Goal: Information Seeking & Learning: Learn about a topic

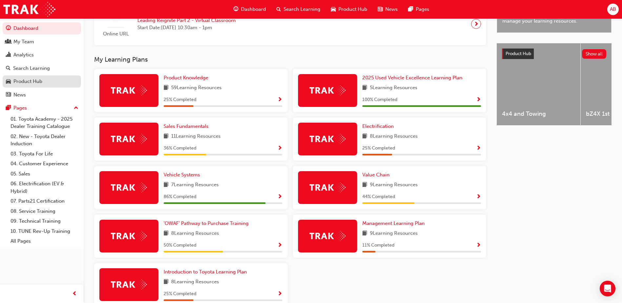
scroll to position [173, 0]
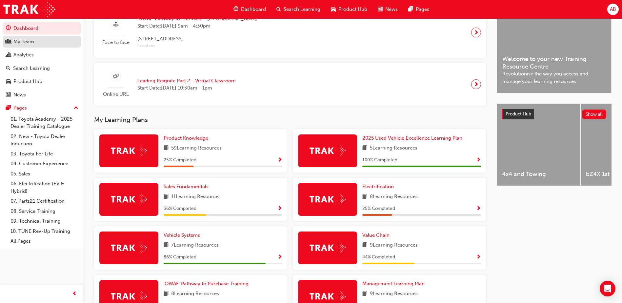
click at [26, 42] on div "My Team" at bounding box center [23, 42] width 21 height 8
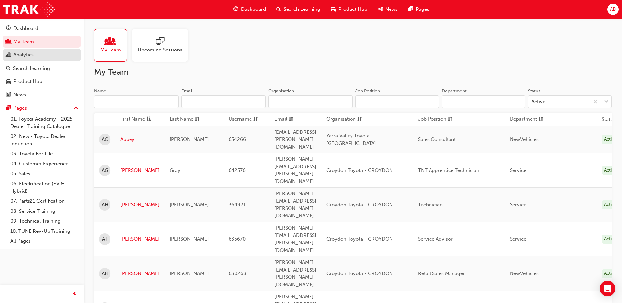
click at [25, 53] on div "Analytics" at bounding box center [23, 55] width 20 height 8
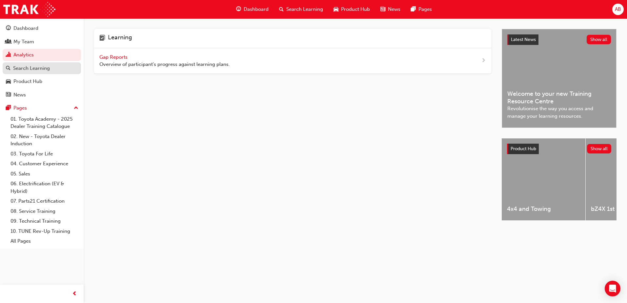
click at [27, 71] on div "Search Learning" at bounding box center [31, 69] width 37 height 8
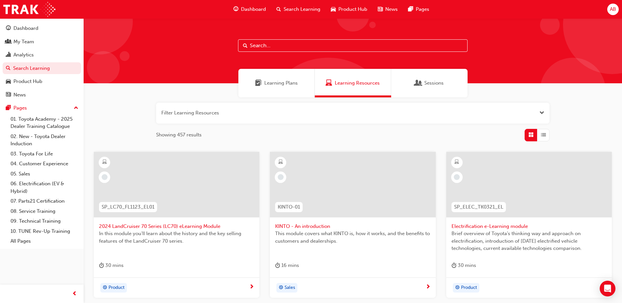
click at [103, 101] on div "Filter Learning Resources Showing 457 results SP_LC70_FL1123_EL01 2024 LandCrui…" at bounding box center [353, 301] width 538 height 408
click at [31, 47] on link "My Team" at bounding box center [42, 42] width 78 height 12
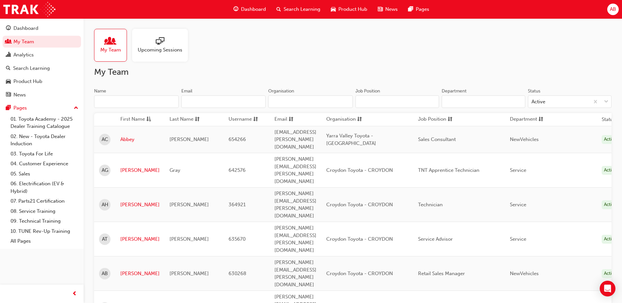
click at [156, 46] on span "sessionType_ONLINE_URL-icon" at bounding box center [160, 41] width 9 height 9
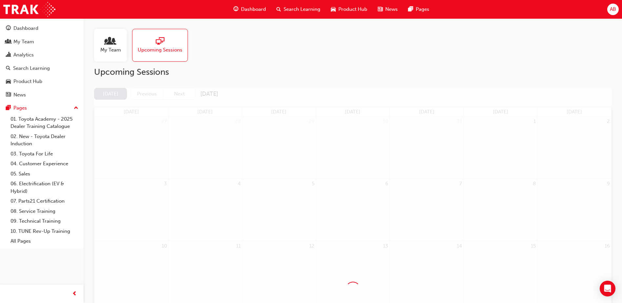
click at [116, 49] on span "My Team" at bounding box center [110, 50] width 21 height 8
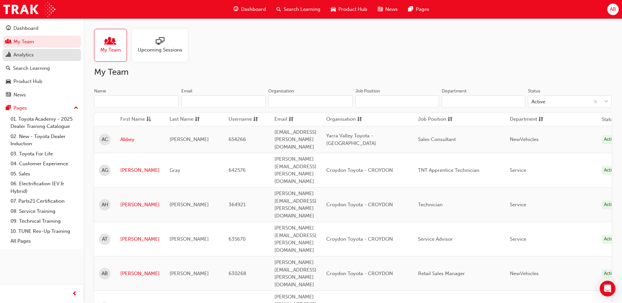
click at [26, 55] on div "Analytics" at bounding box center [23, 55] width 20 height 8
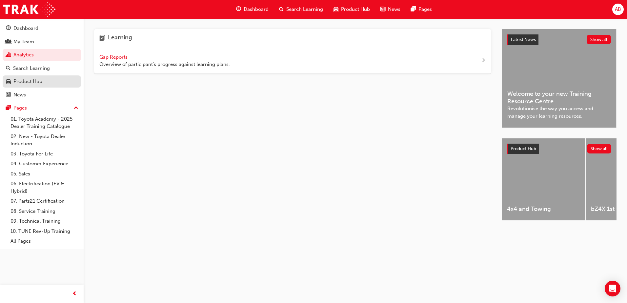
click at [22, 83] on div "Product Hub" at bounding box center [27, 82] width 29 height 8
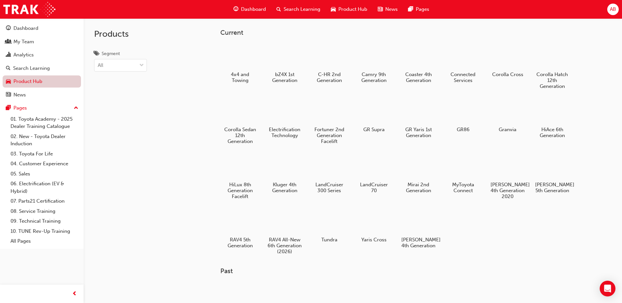
click at [29, 73] on button "Dashboard My Team Analytics Search Learning Product Hub News Pages" at bounding box center [42, 61] width 78 height 81
click at [31, 68] on div "Search Learning" at bounding box center [31, 69] width 37 height 8
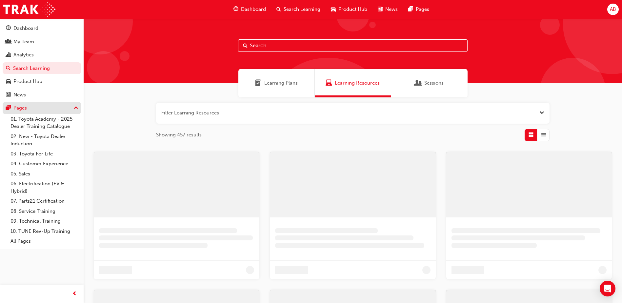
click at [24, 110] on div "Pages" at bounding box center [19, 108] width 13 height 8
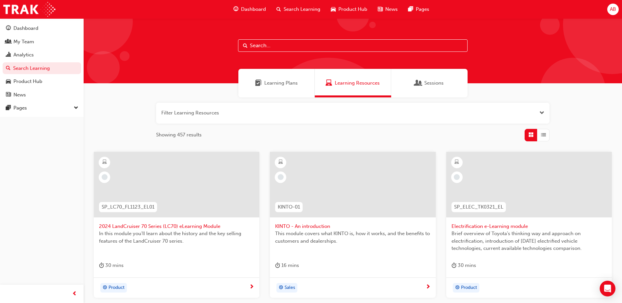
click at [254, 9] on span "Dashboard" at bounding box center [253, 10] width 25 height 8
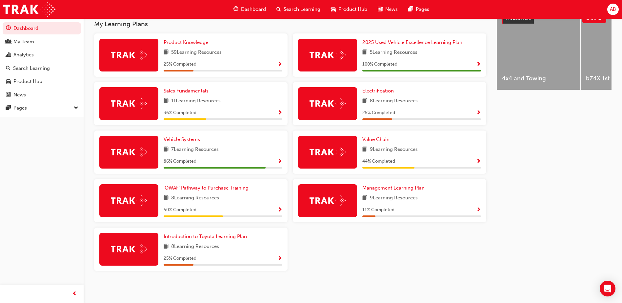
scroll to position [107, 0]
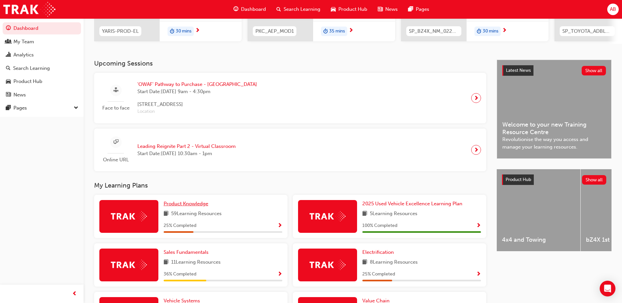
click at [199, 207] on span "Product Knowledge" at bounding box center [186, 204] width 45 height 6
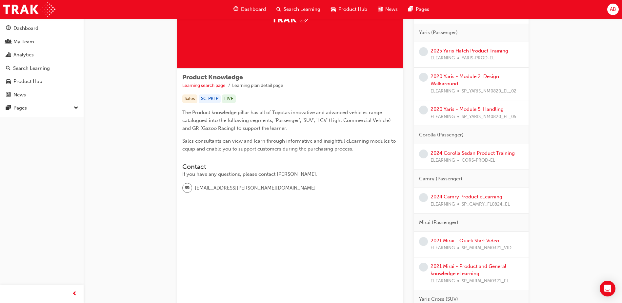
scroll to position [33, 0]
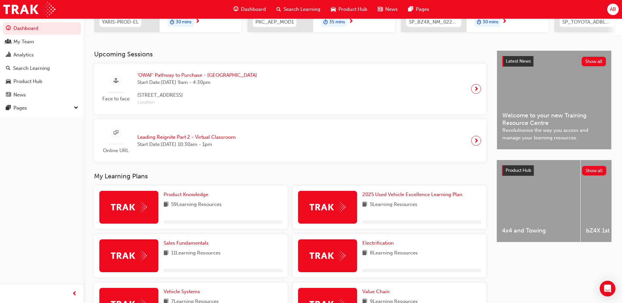
scroll to position [197, 0]
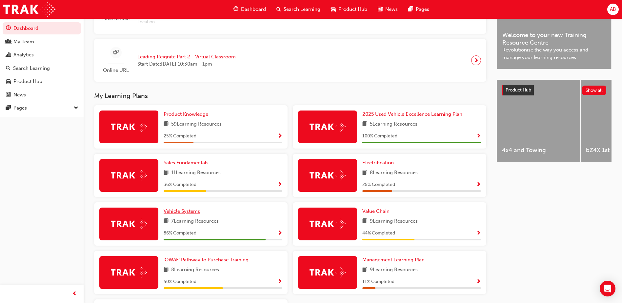
click at [190, 215] on link "Vehicle Systems" at bounding box center [183, 212] width 39 height 8
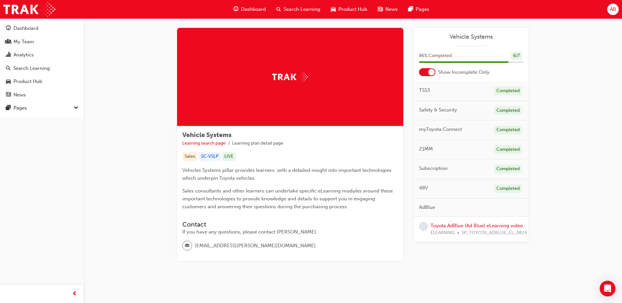
scroll to position [12, 0]
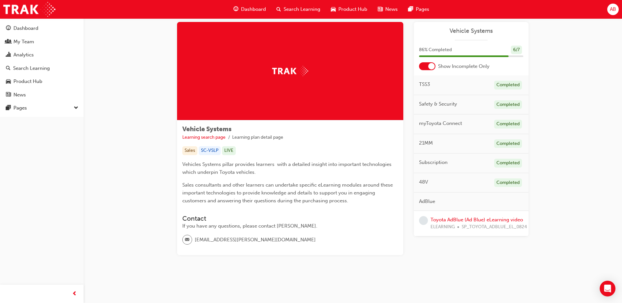
click at [449, 224] on span "ELEARNING" at bounding box center [443, 227] width 24 height 8
click at [451, 219] on link "Toyota AdBlue (Ad Blue) eLearning video" at bounding box center [477, 220] width 92 height 6
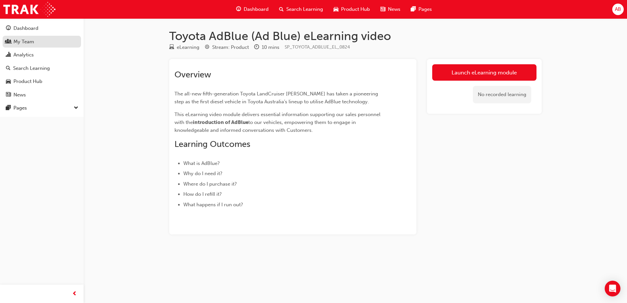
click at [29, 41] on div "My Team" at bounding box center [23, 42] width 21 height 8
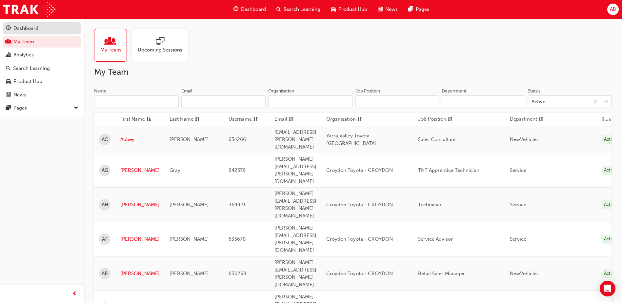
click at [26, 30] on div "Dashboard" at bounding box center [25, 29] width 25 height 8
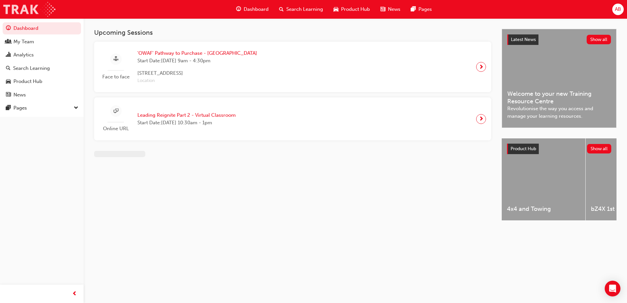
click at [20, 11] on img at bounding box center [29, 9] width 52 height 15
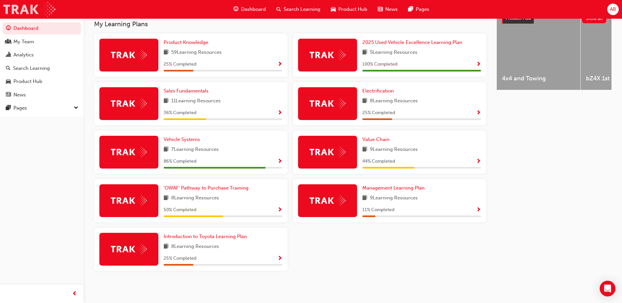
scroll to position [271, 0]
